Goal: Information Seeking & Learning: Learn about a topic

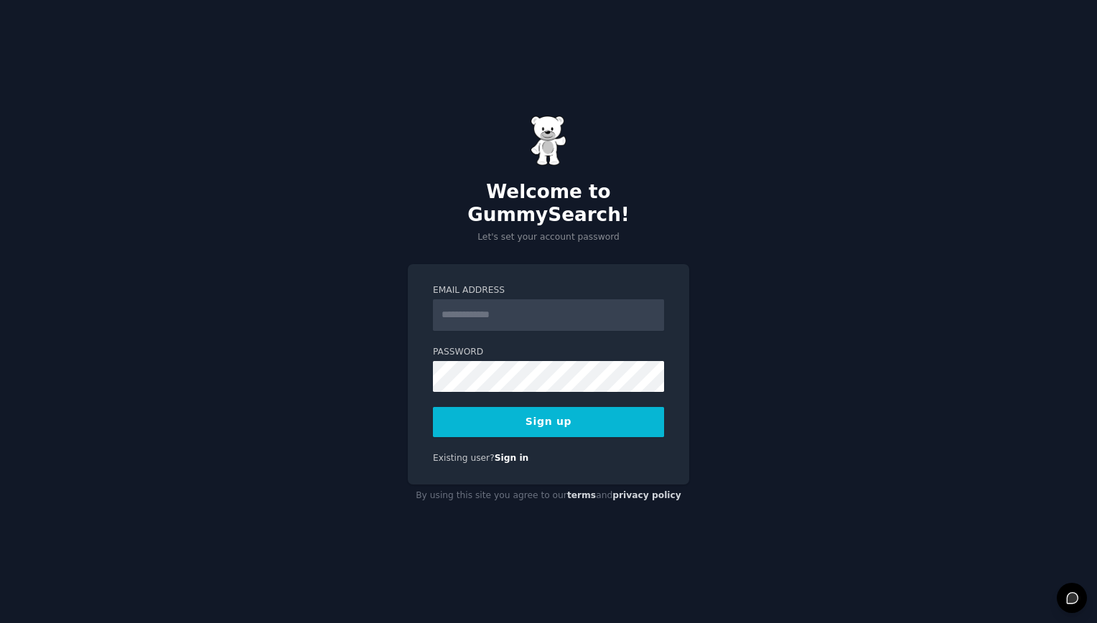
click at [528, 302] on input "Email Address" at bounding box center [548, 315] width 231 height 32
click at [559, 304] on input "Email Address" at bounding box center [548, 315] width 231 height 32
click at [519, 311] on input "**********" at bounding box center [548, 315] width 231 height 32
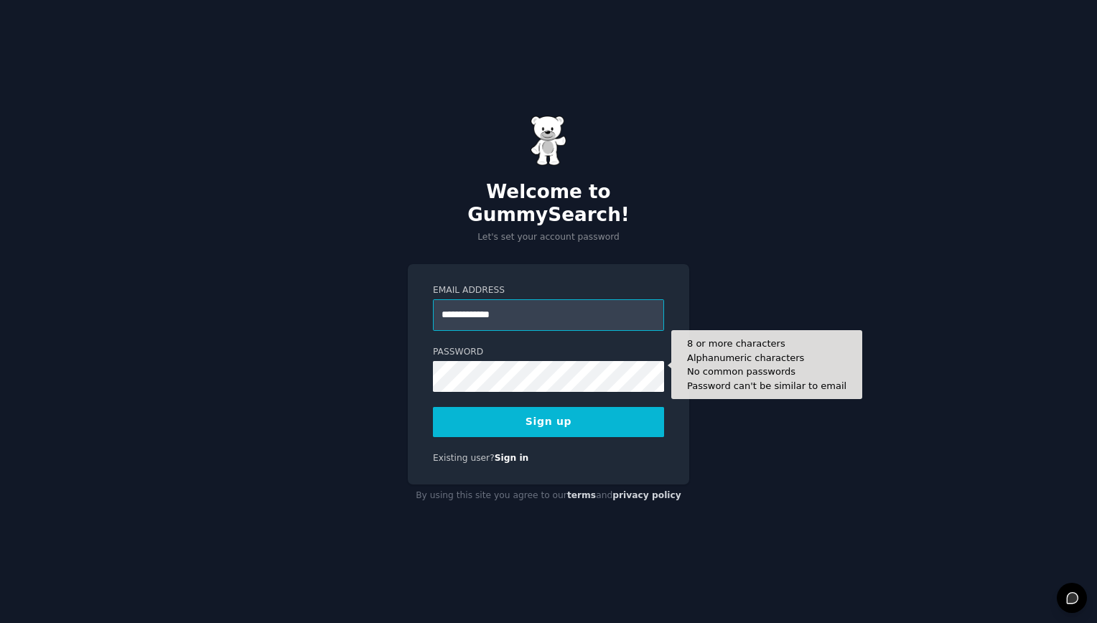
type input "**********"
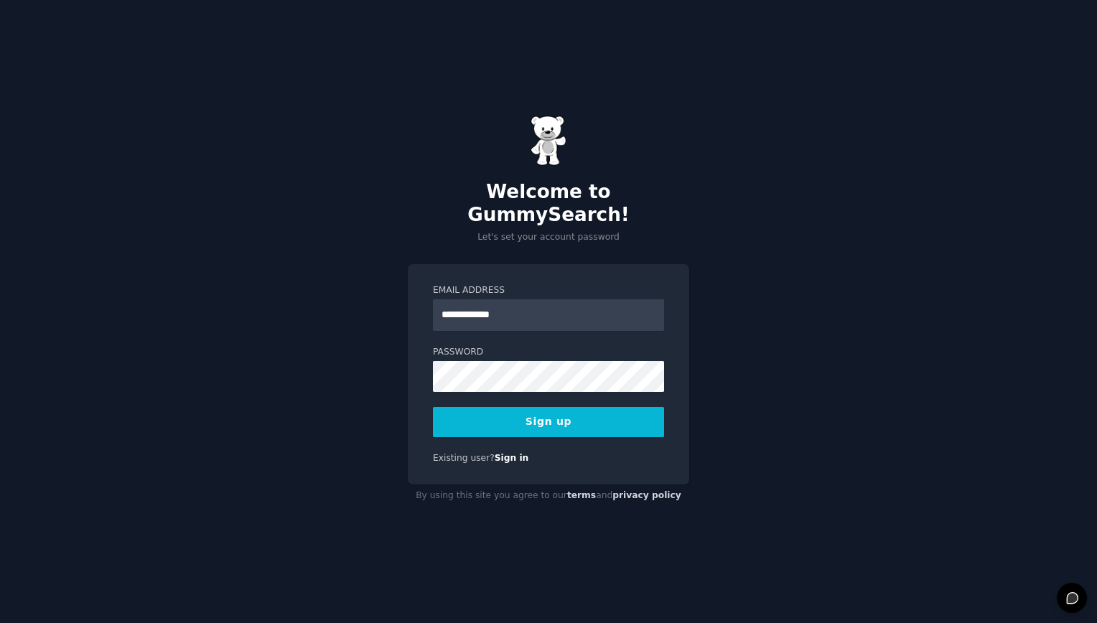
click at [629, 407] on button "Sign up" at bounding box center [548, 422] width 231 height 30
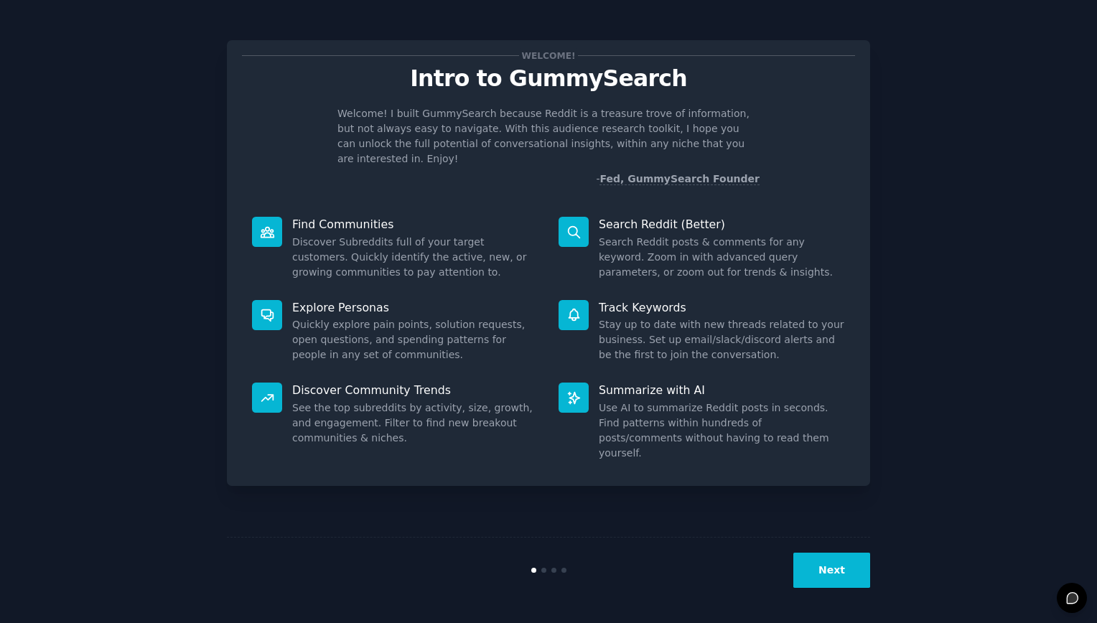
click at [819, 557] on button "Next" at bounding box center [832, 570] width 77 height 35
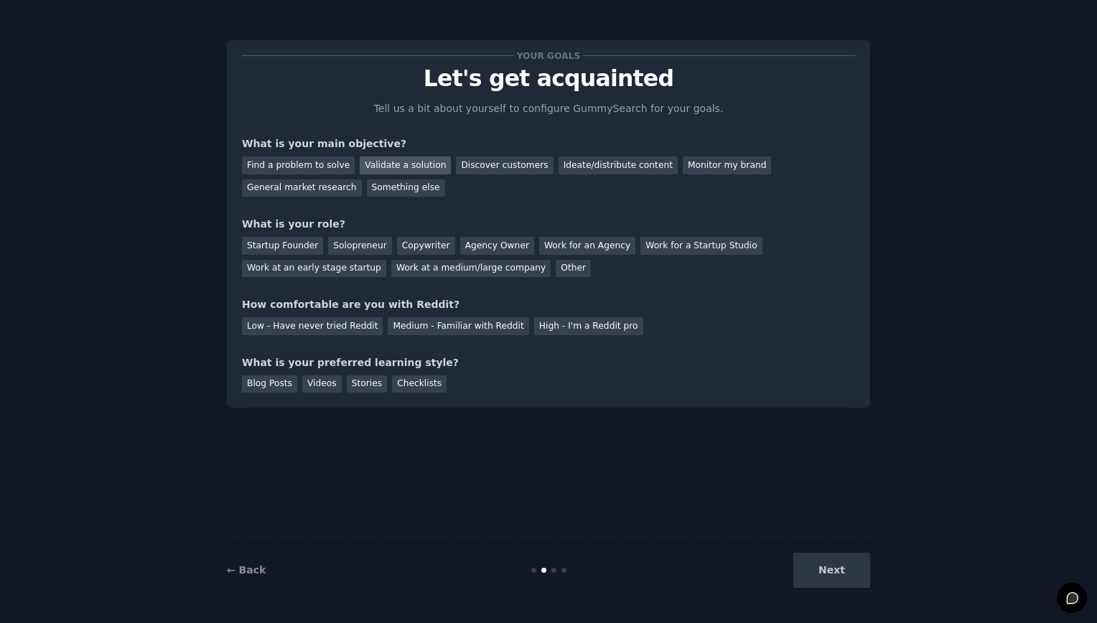
click at [362, 161] on div "Validate a solution" at bounding box center [405, 166] width 91 height 18
click at [485, 169] on div "Discover customers" at bounding box center [504, 166] width 97 height 18
click at [299, 248] on div "Startup Founder" at bounding box center [282, 246] width 81 height 18
click at [534, 323] on div "High - I'm a Reddit pro" at bounding box center [588, 326] width 109 height 18
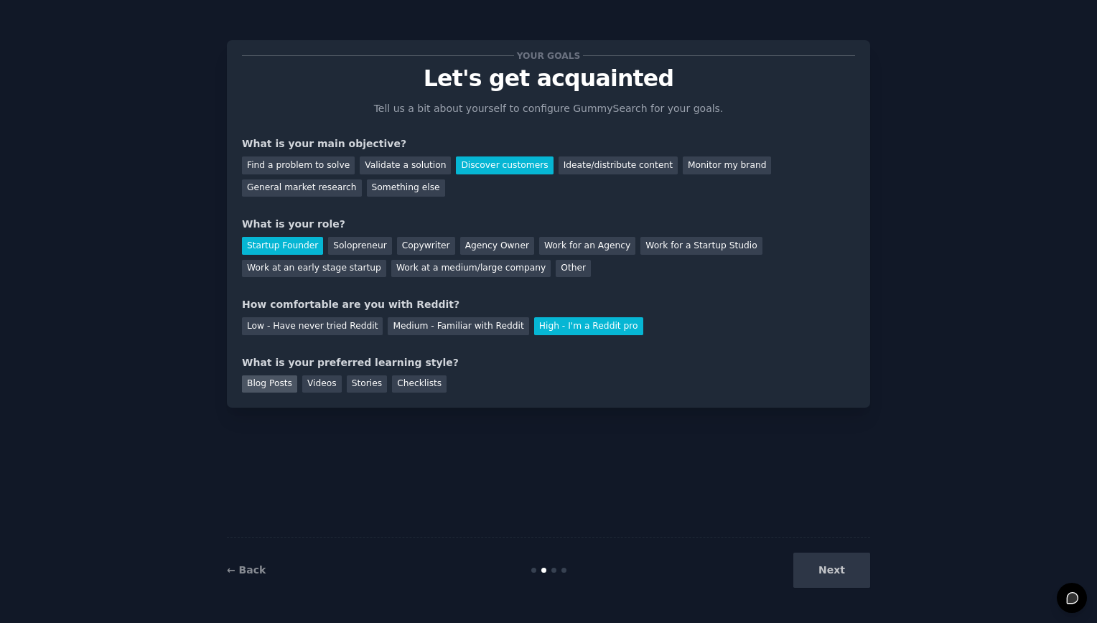
click at [278, 379] on div "Blog Posts" at bounding box center [269, 385] width 55 height 18
click at [817, 567] on button "Next" at bounding box center [832, 570] width 77 height 35
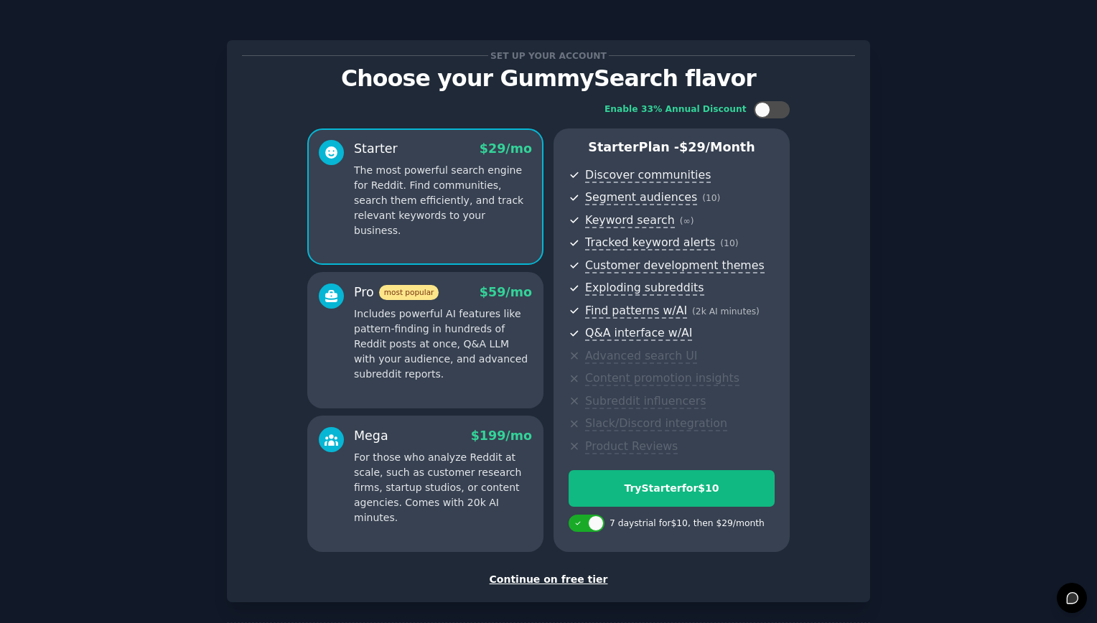
click at [569, 580] on div "Continue on free tier" at bounding box center [548, 579] width 613 height 15
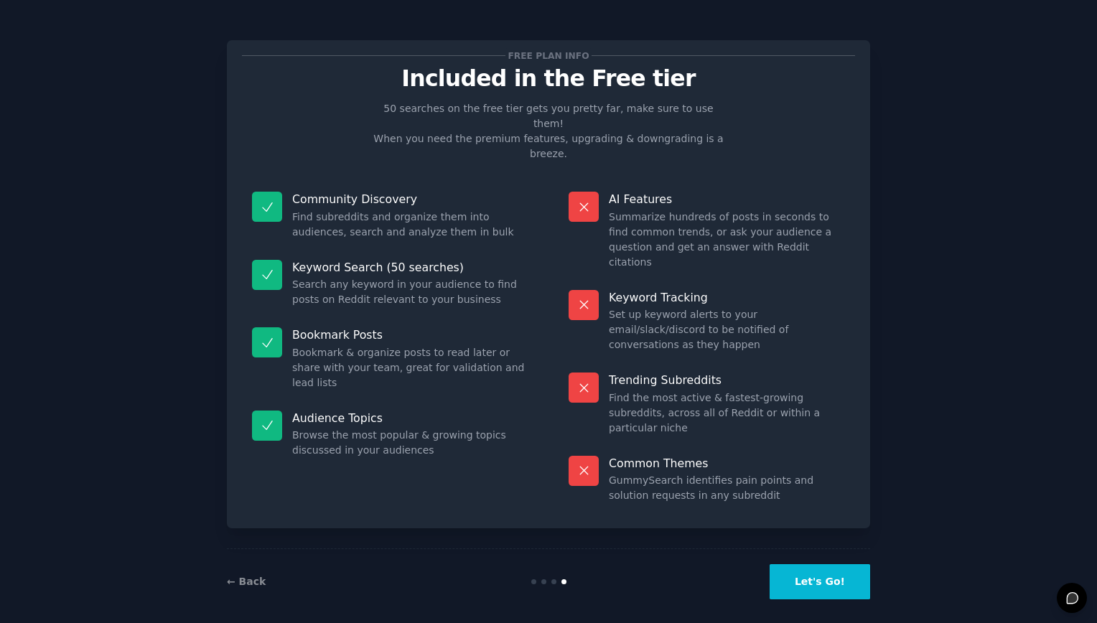
click at [817, 566] on button "Let's Go!" at bounding box center [820, 581] width 101 height 35
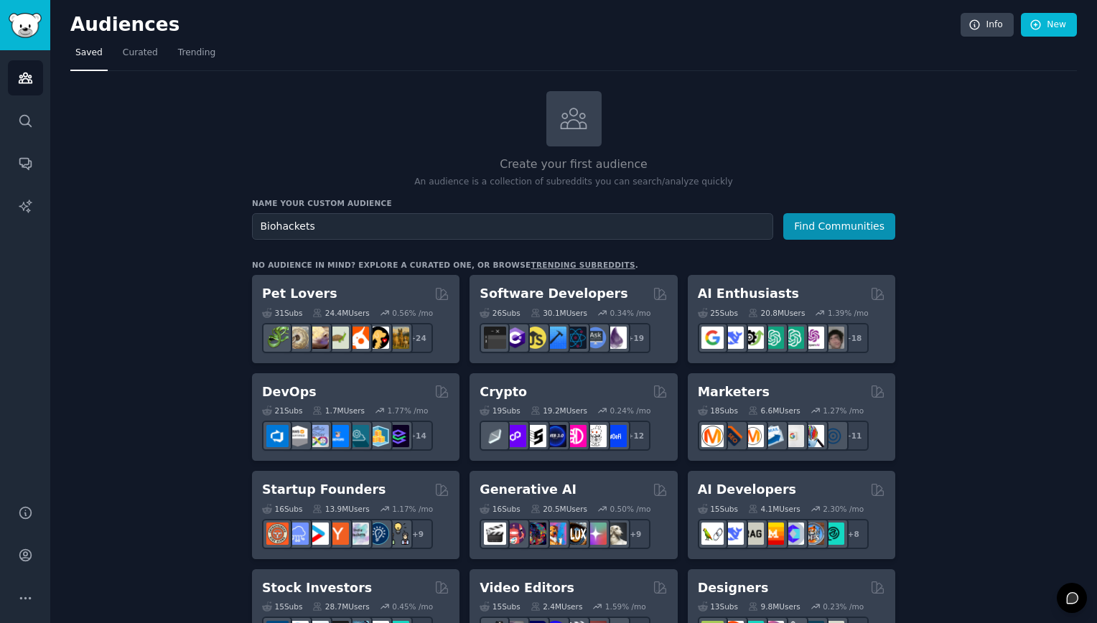
type input "Biohackets"
click at [784, 213] on button "Find Communities" at bounding box center [840, 226] width 112 height 27
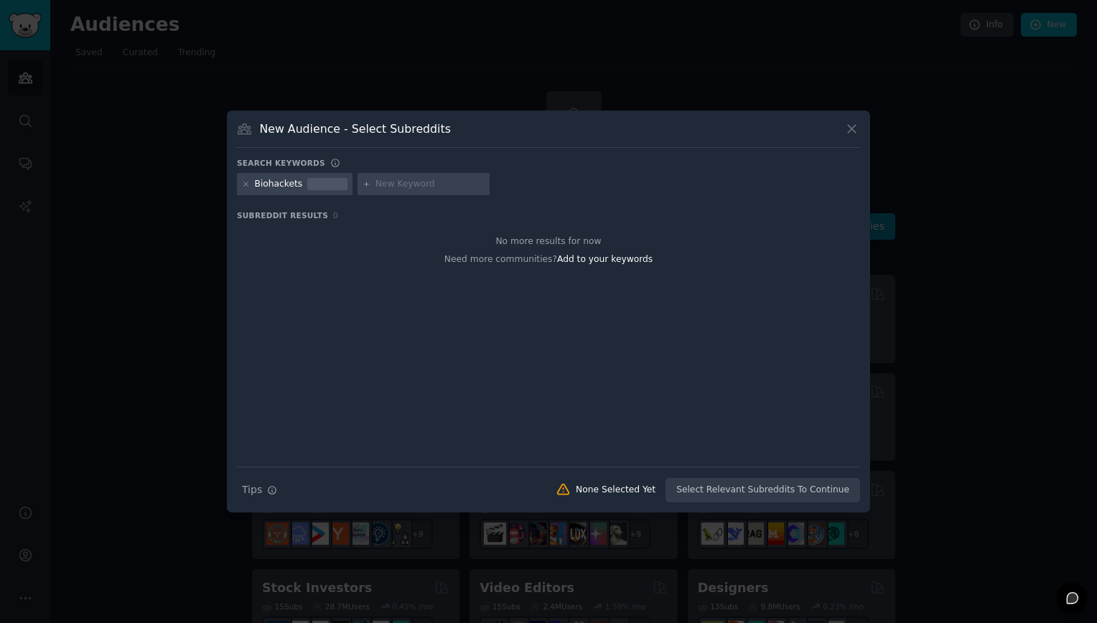
click at [853, 129] on icon at bounding box center [852, 128] width 15 height 15
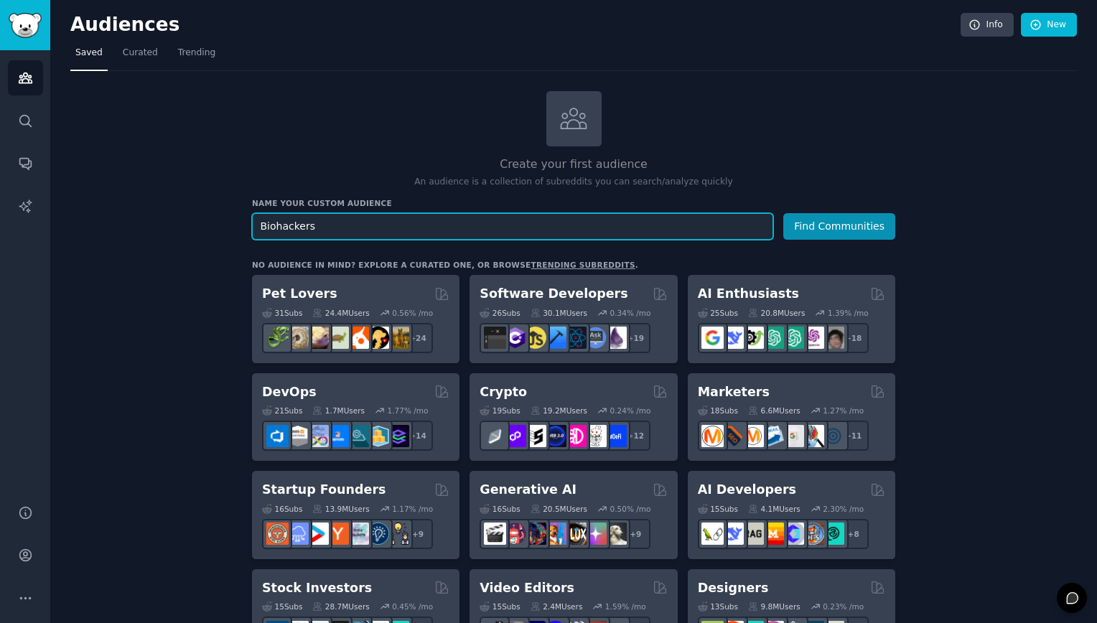
type input "Biohackers"
click at [784, 213] on button "Find Communities" at bounding box center [840, 226] width 112 height 27
